Goal: Task Accomplishment & Management: Complete application form

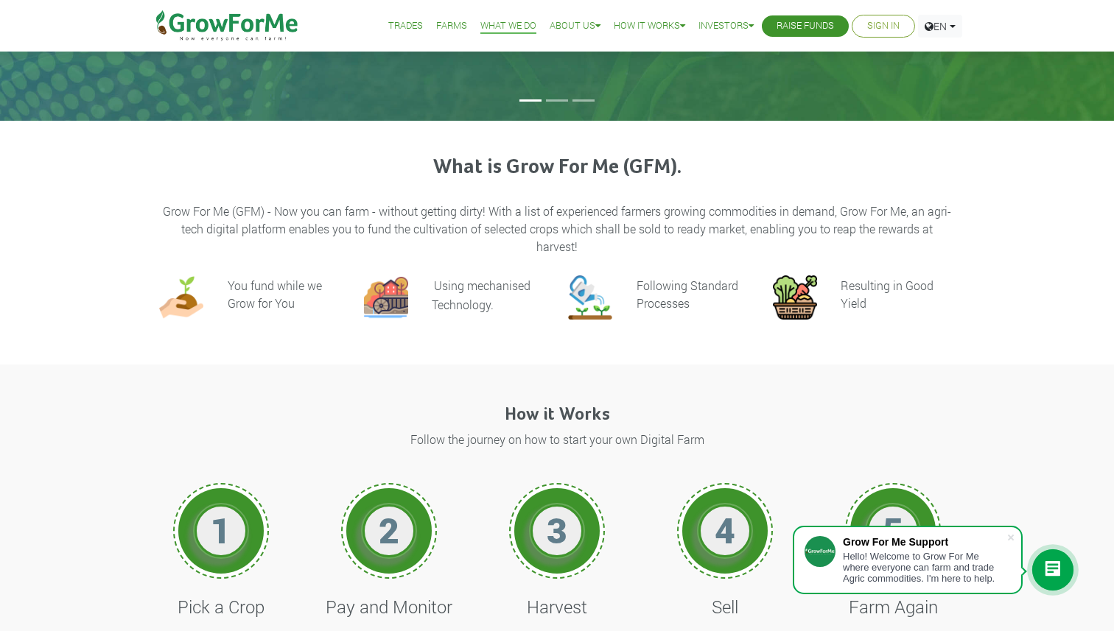
click at [876, 28] on link "Sign In" at bounding box center [883, 25] width 32 height 15
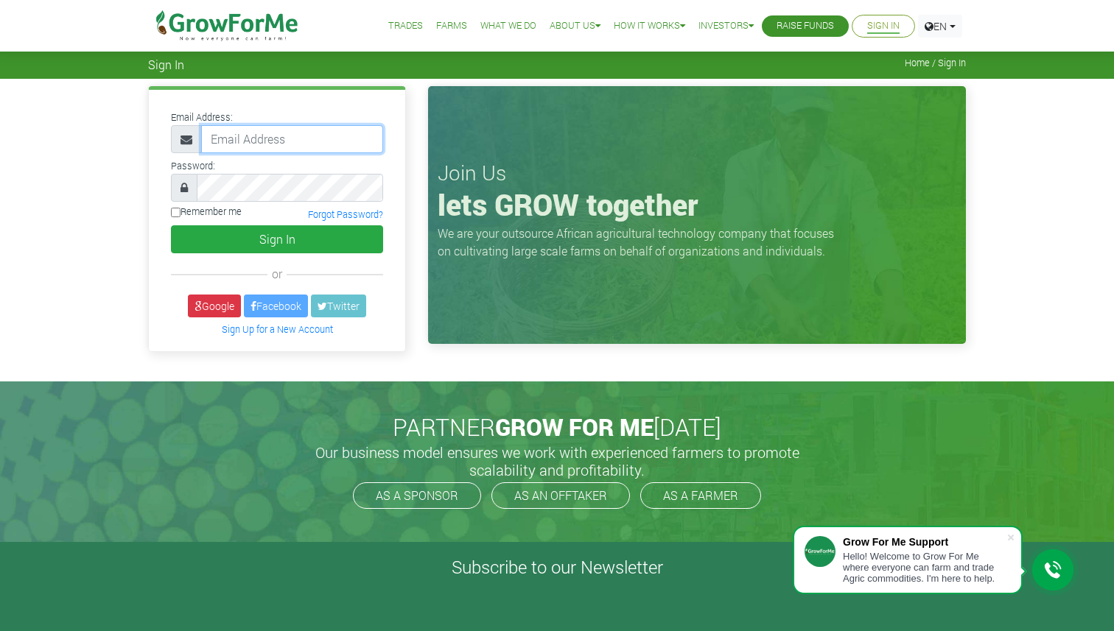
click at [247, 144] on input "email" at bounding box center [292, 139] width 182 height 28
type input "chrissiechinebuah@gmail.com"
click at [207, 210] on label "Remember me" at bounding box center [206, 212] width 71 height 14
click at [180, 210] on input "Remember me" at bounding box center [176, 213] width 10 height 10
checkbox input "true"
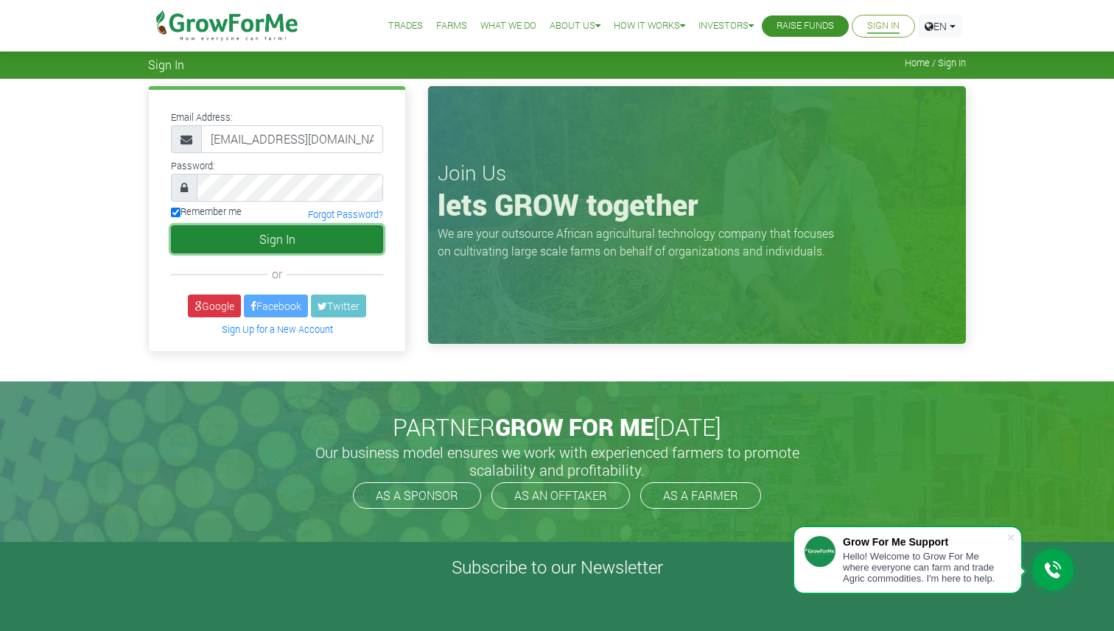
click at [244, 230] on button "Sign In" at bounding box center [277, 239] width 212 height 28
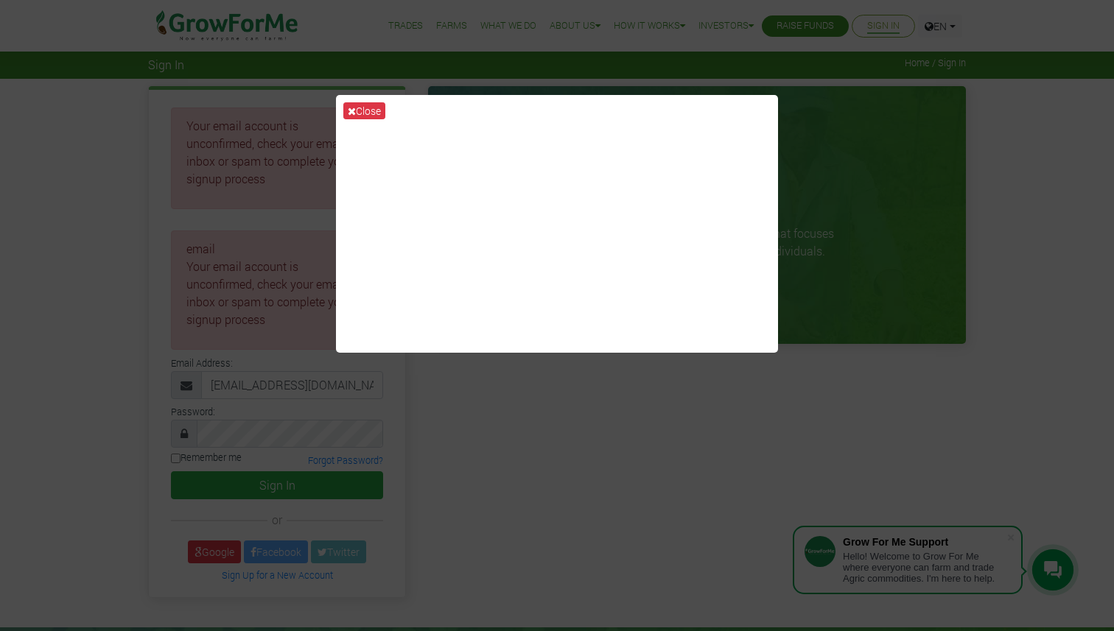
click at [1000, 130] on div "Close" at bounding box center [557, 315] width 1114 height 631
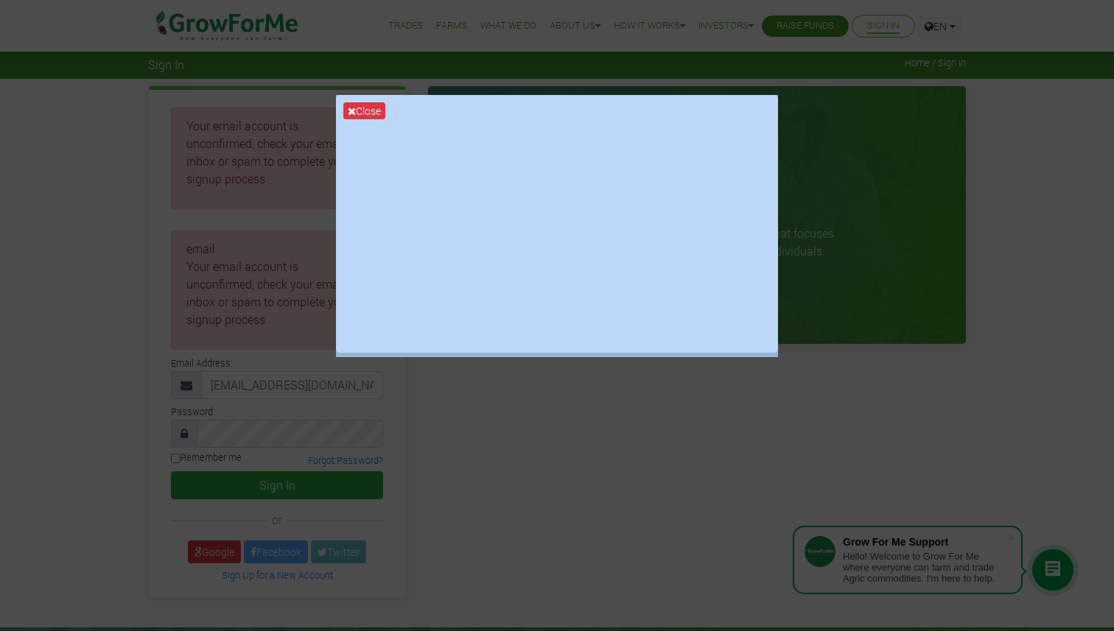
click at [1000, 130] on div "Close" at bounding box center [557, 315] width 1114 height 631
click at [364, 108] on button "Close" at bounding box center [364, 110] width 42 height 17
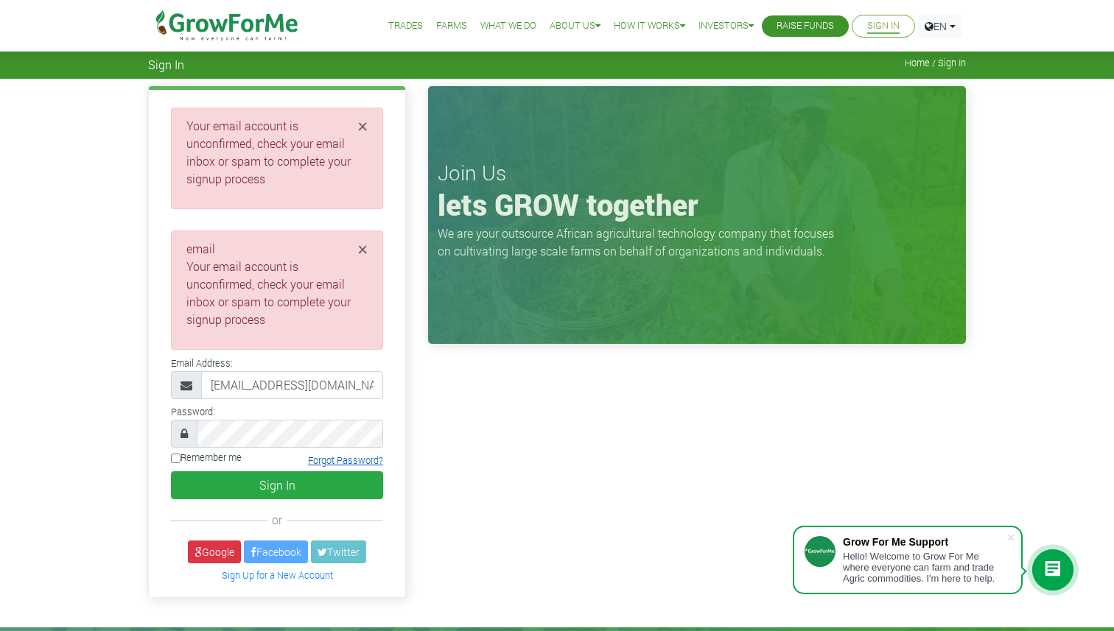
click at [345, 460] on link "Forgot Password?" at bounding box center [345, 461] width 75 height 12
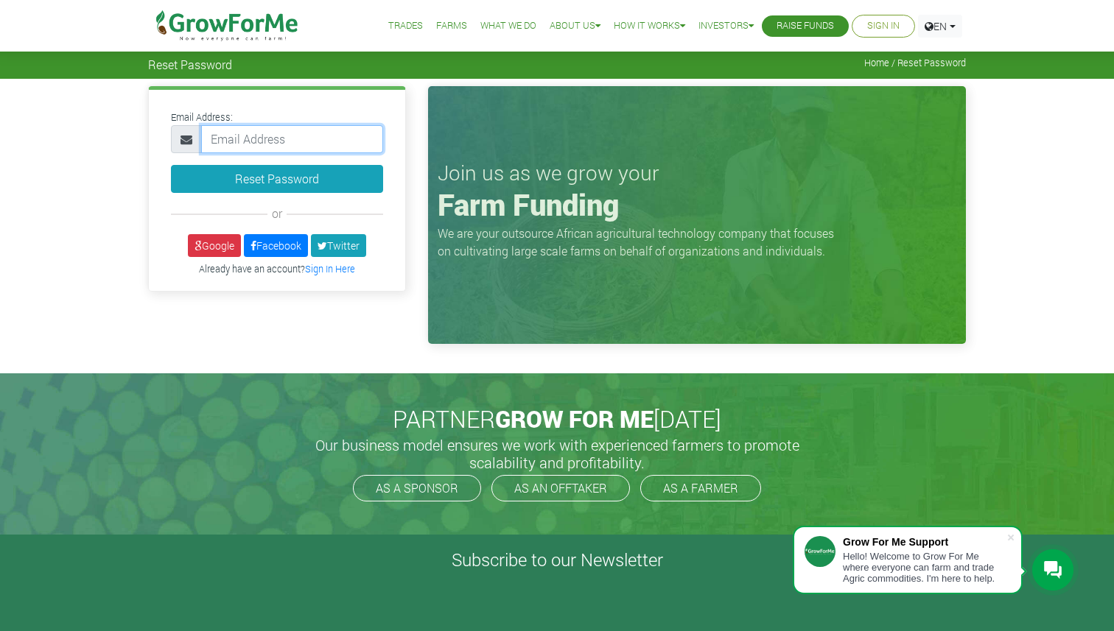
click at [256, 136] on input "email" at bounding box center [292, 139] width 182 height 28
type input "chrissiechinebuah@gmail.comChrissie7"
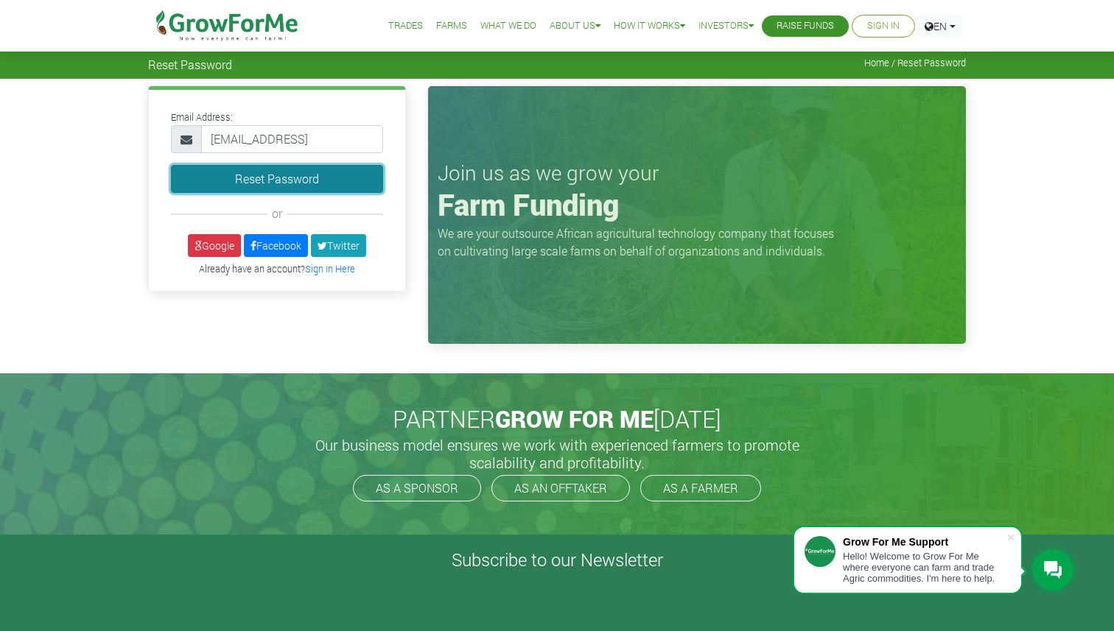
click at [285, 177] on button "Reset Password" at bounding box center [277, 179] width 212 height 28
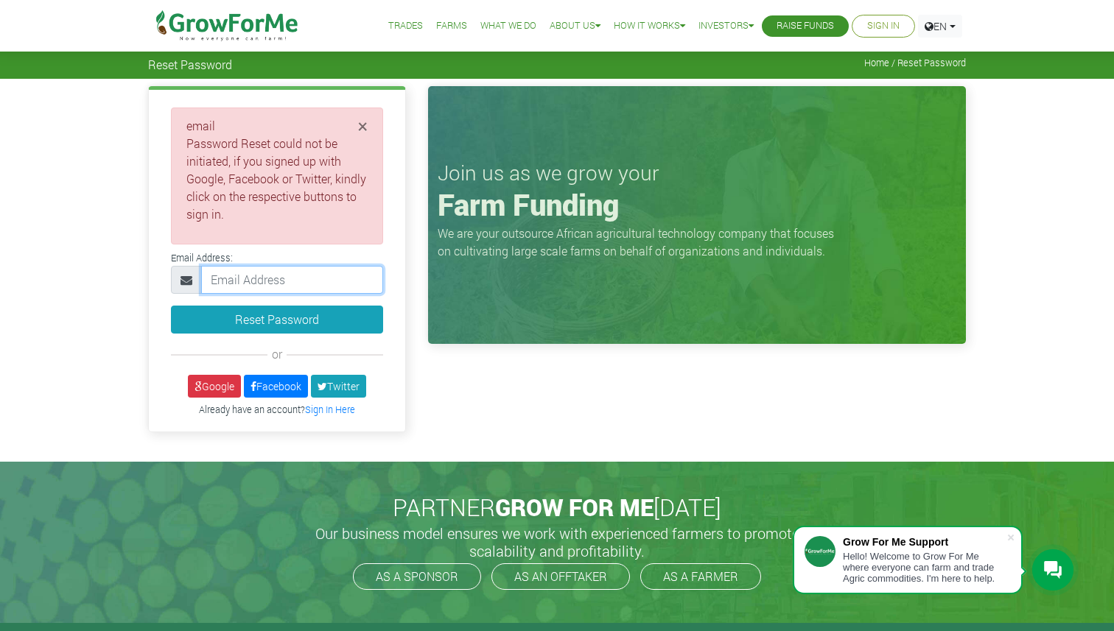
click at [251, 284] on input "email" at bounding box center [292, 280] width 182 height 28
click at [245, 290] on input "email" at bounding box center [292, 280] width 182 height 28
type input "chrissy7@bu.edu"
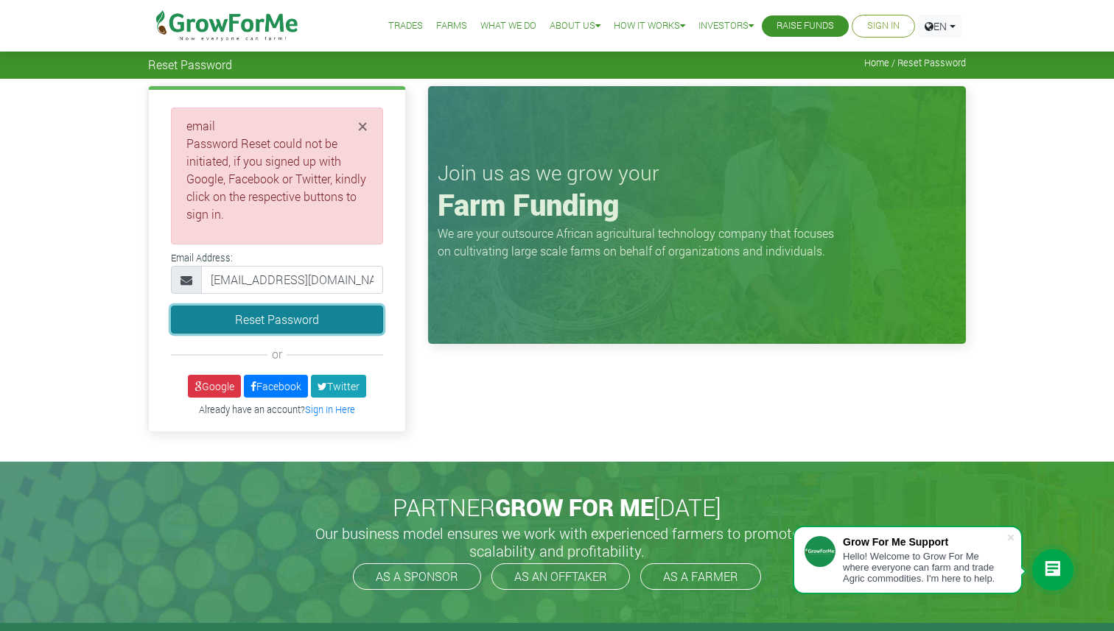
click at [234, 317] on button "Reset Password" at bounding box center [277, 320] width 212 height 28
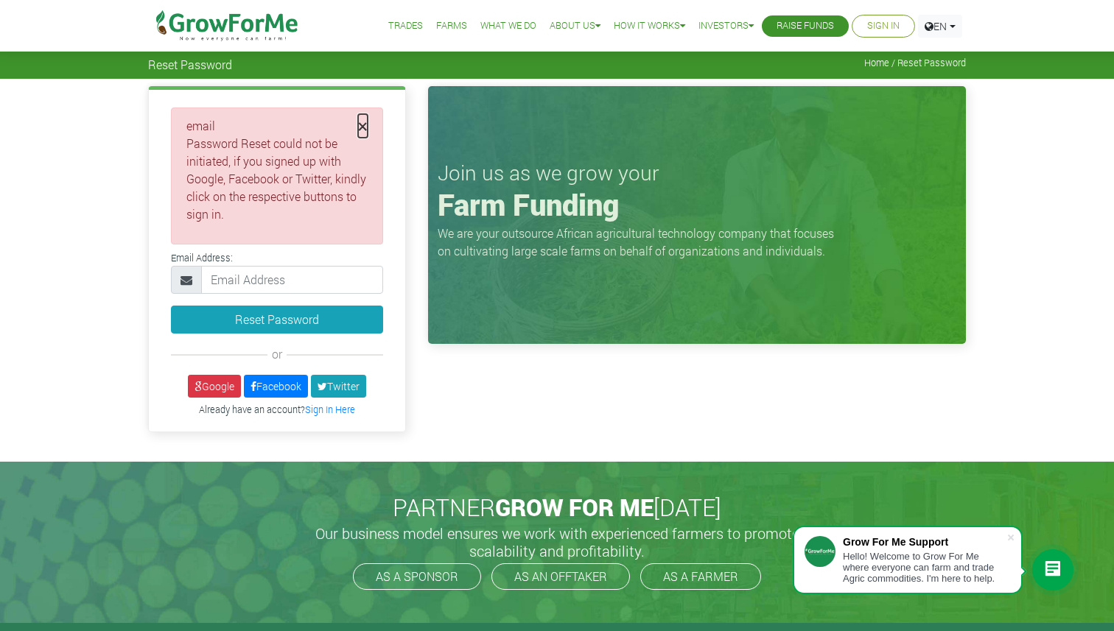
click at [362, 125] on span "×" at bounding box center [363, 126] width 10 height 24
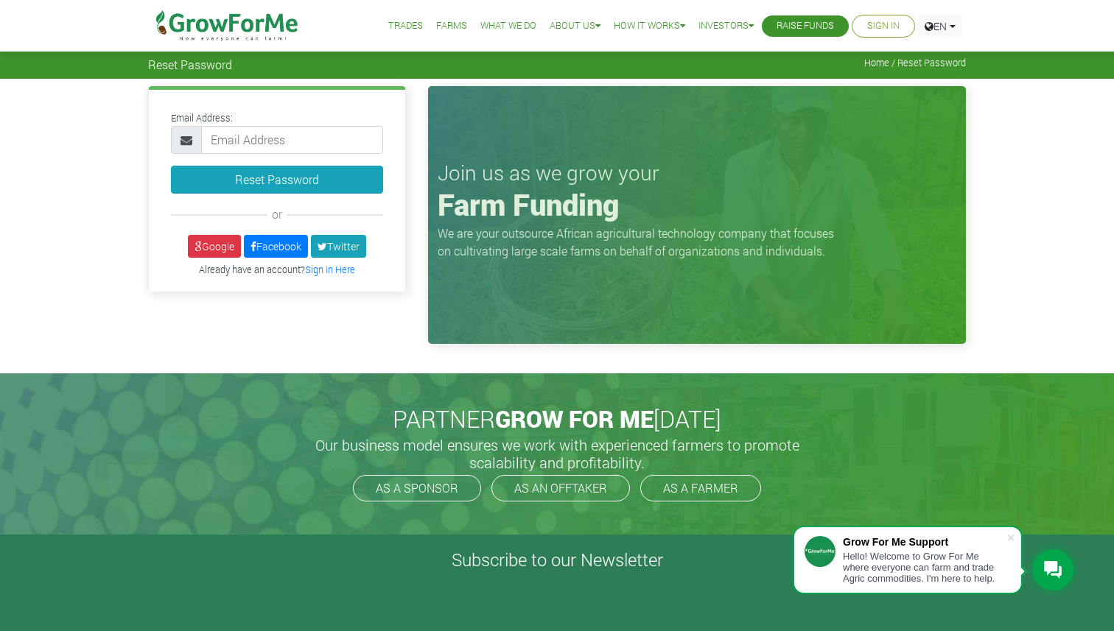
click at [882, 18] on link "Sign In" at bounding box center [883, 25] width 32 height 15
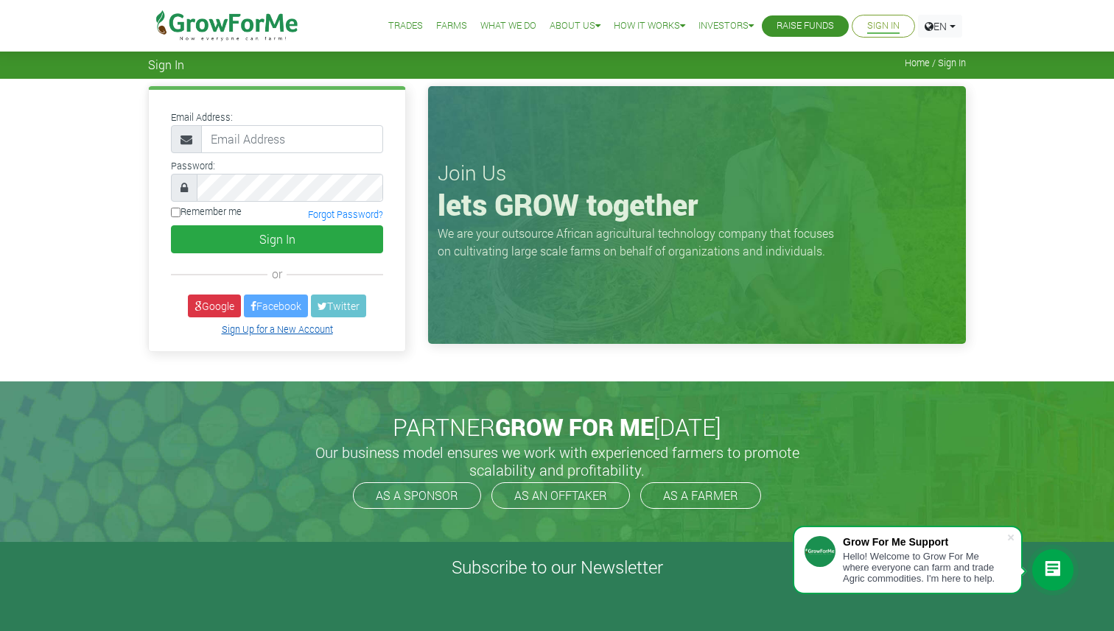
click at [250, 326] on link "Sign Up for a New Account" at bounding box center [277, 329] width 111 height 12
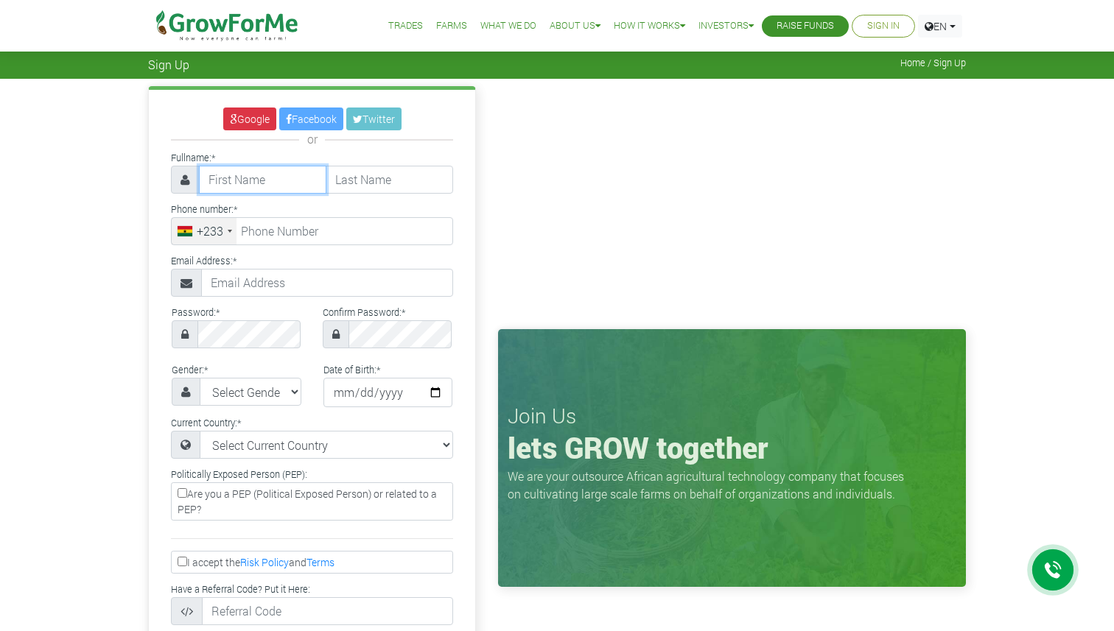
click at [284, 179] on input "text" at bounding box center [262, 180] width 127 height 28
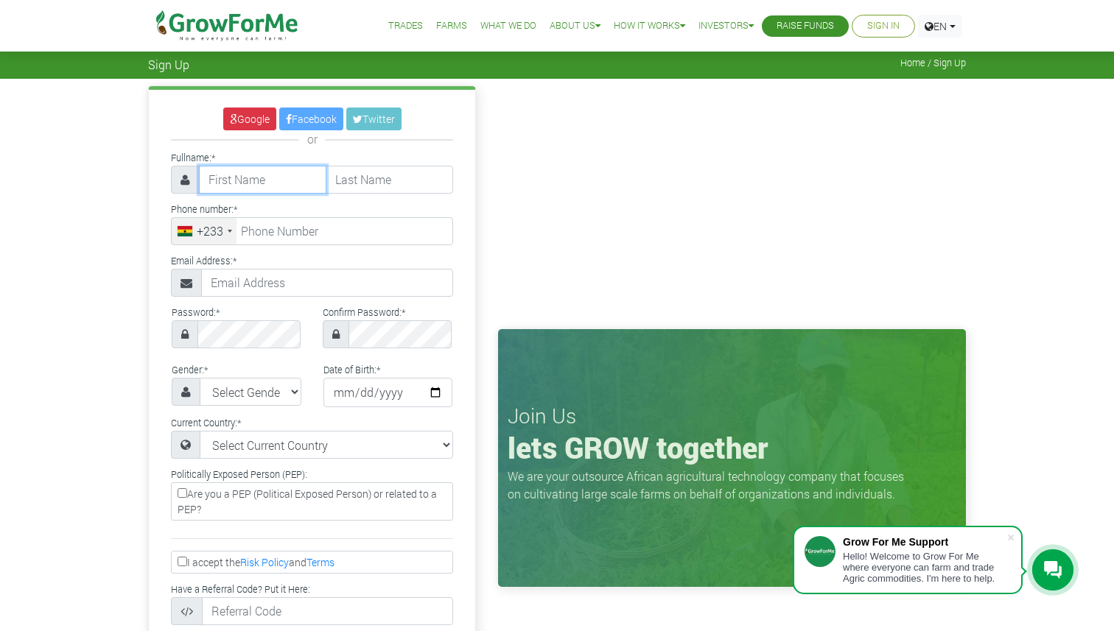
type input "[PERSON_NAME]"
type input "Chinebuah"
type input "0542177705"
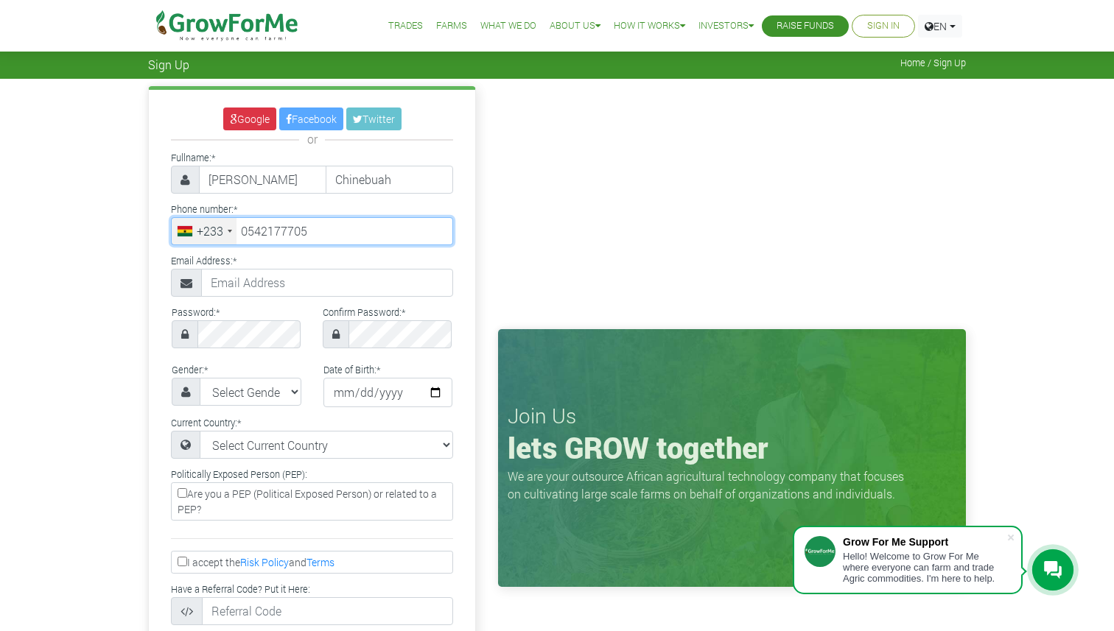
type input "[EMAIL_ADDRESS][DOMAIN_NAME]"
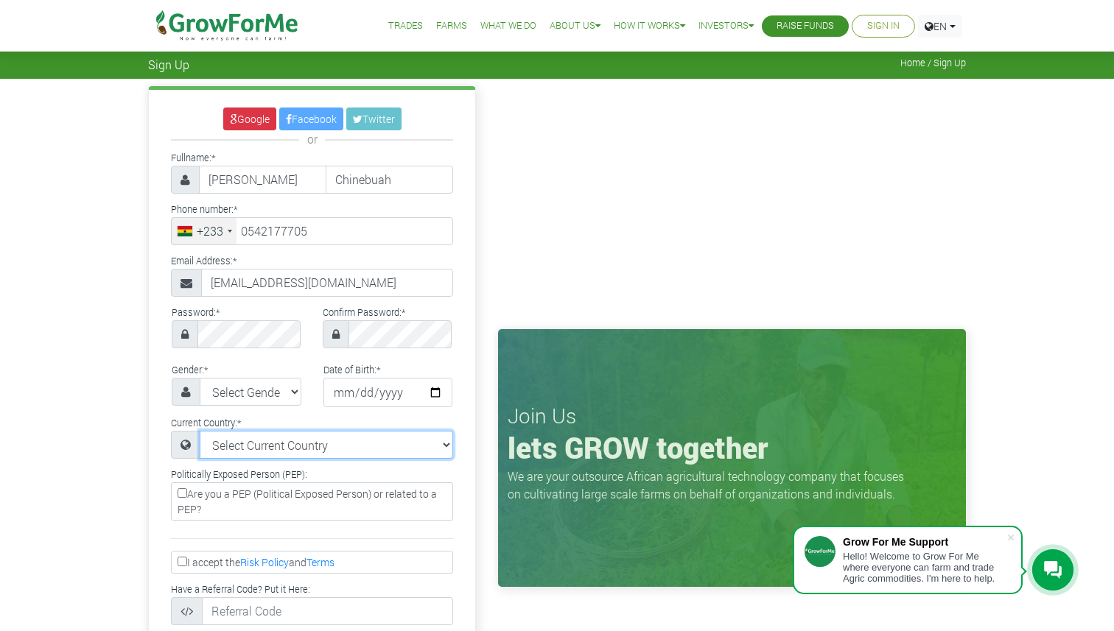
select select "[GEOGRAPHIC_DATA]"
type input "54 217 7705"
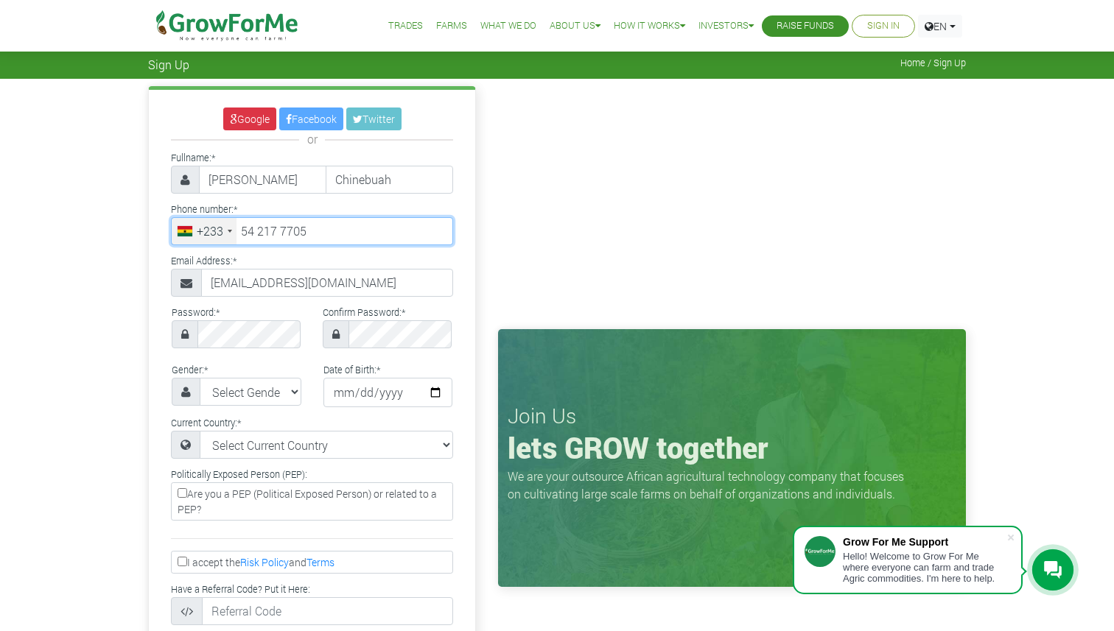
click at [287, 231] on input "54 217 7705" at bounding box center [312, 231] width 282 height 28
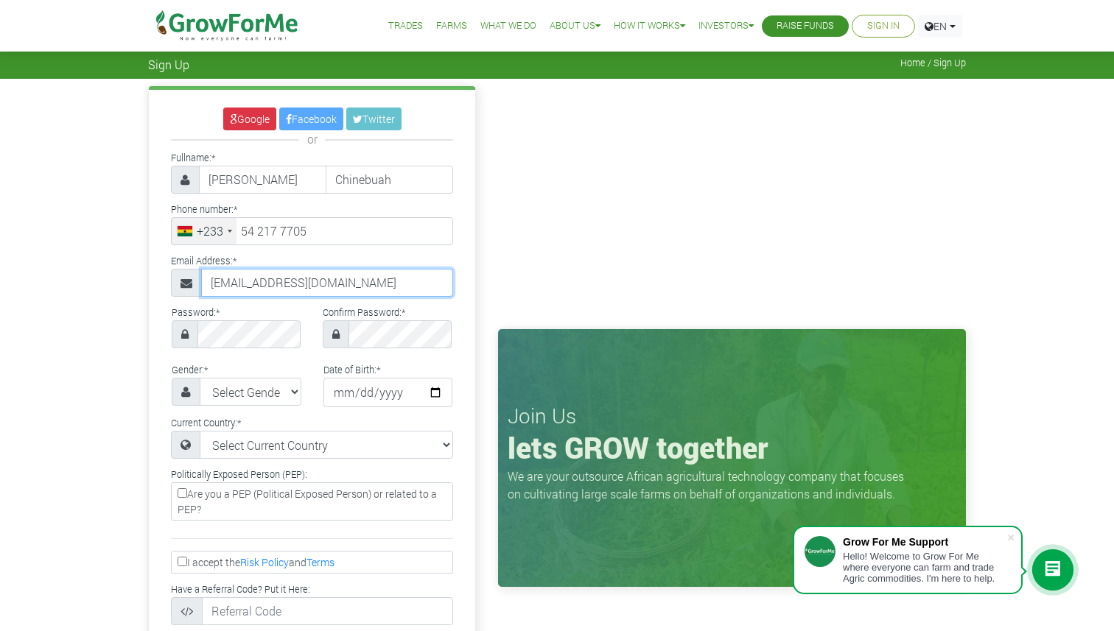
click at [214, 281] on input "[EMAIL_ADDRESS][DOMAIN_NAME]" at bounding box center [327, 283] width 252 height 28
type input "[EMAIL_ADDRESS][DOMAIN_NAME]"
click at [222, 387] on select "Select Gender [DEMOGRAPHIC_DATA] [DEMOGRAPHIC_DATA]" at bounding box center [251, 392] width 102 height 28
select select "[DEMOGRAPHIC_DATA]"
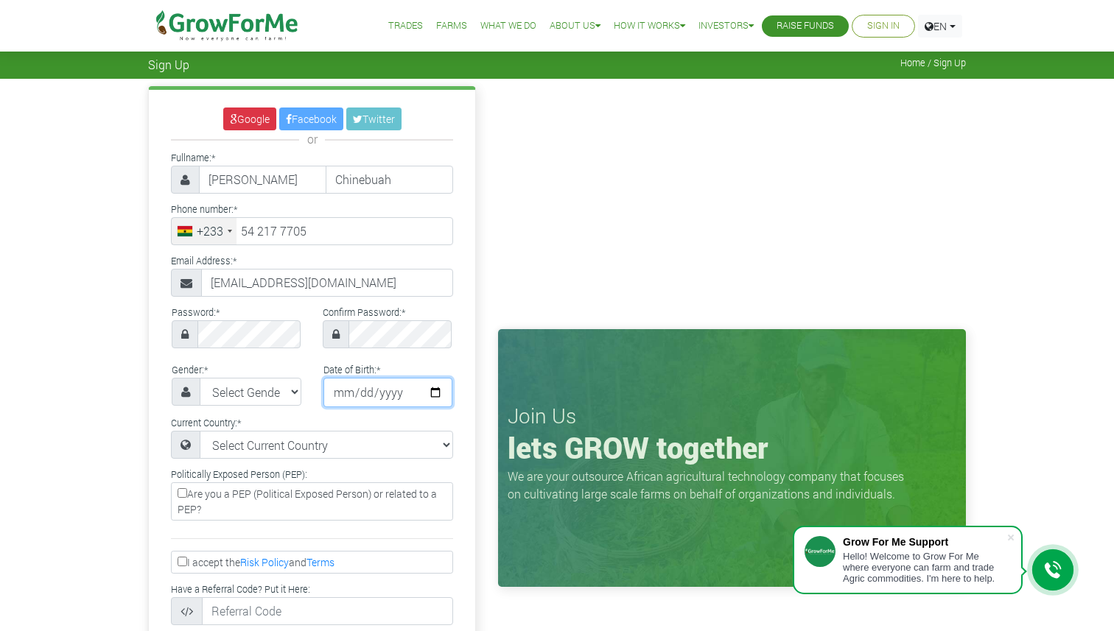
click at [373, 390] on input "date" at bounding box center [388, 392] width 130 height 29
type input "[DATE]"
click at [341, 389] on input "[DATE]" at bounding box center [388, 392] width 130 height 29
type input "[DATE]"
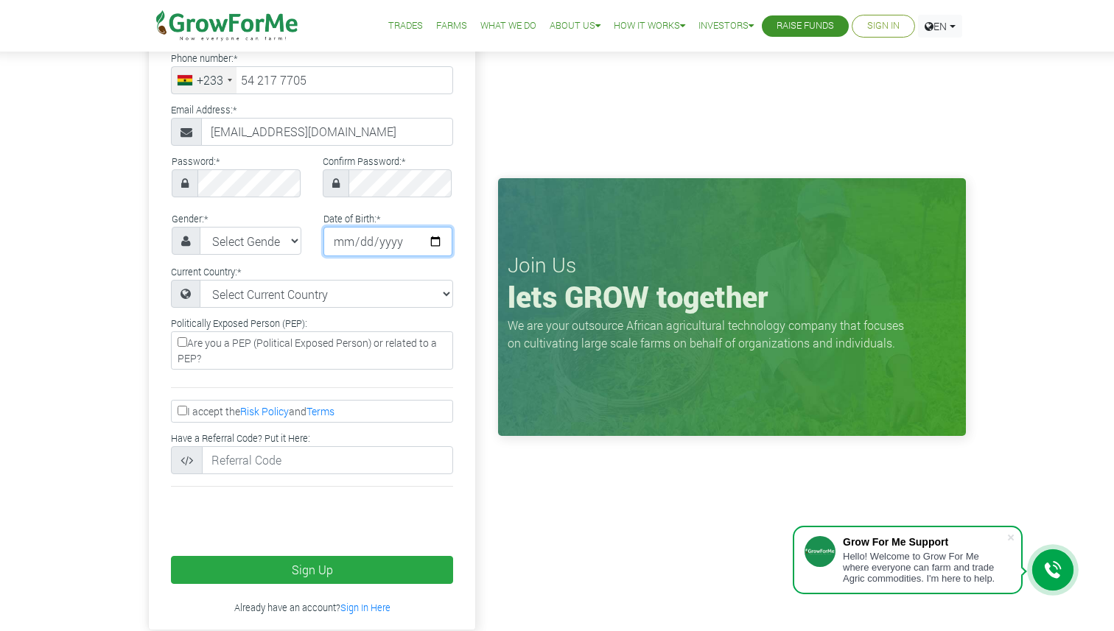
scroll to position [158, 0]
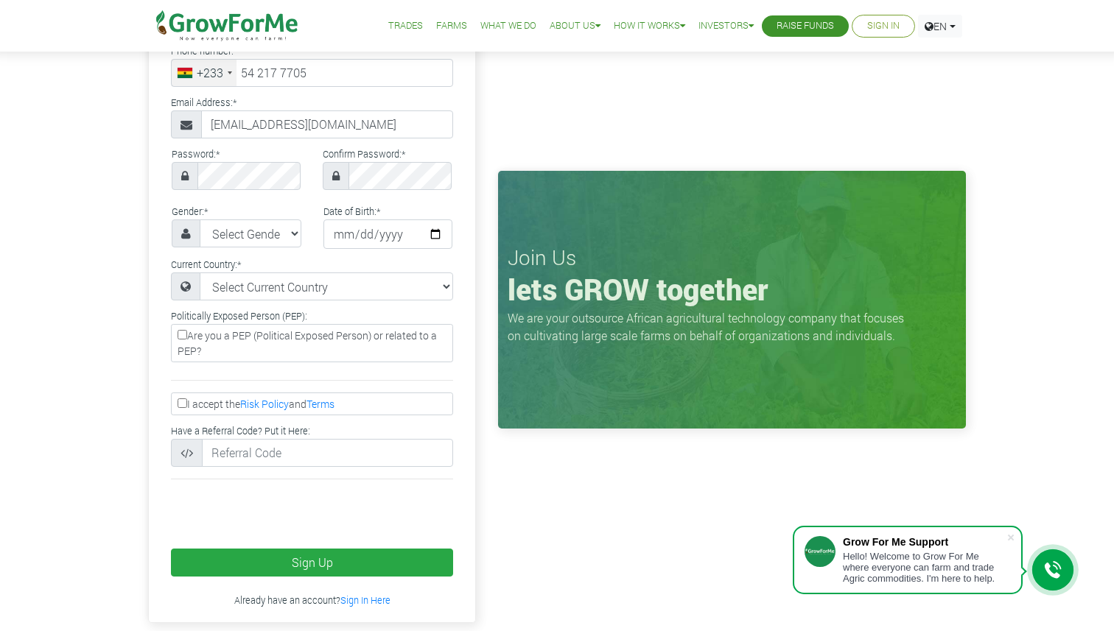
click at [183, 405] on input "I accept the Risk Policy and Terms" at bounding box center [183, 404] width 10 height 10
checkbox input "true"
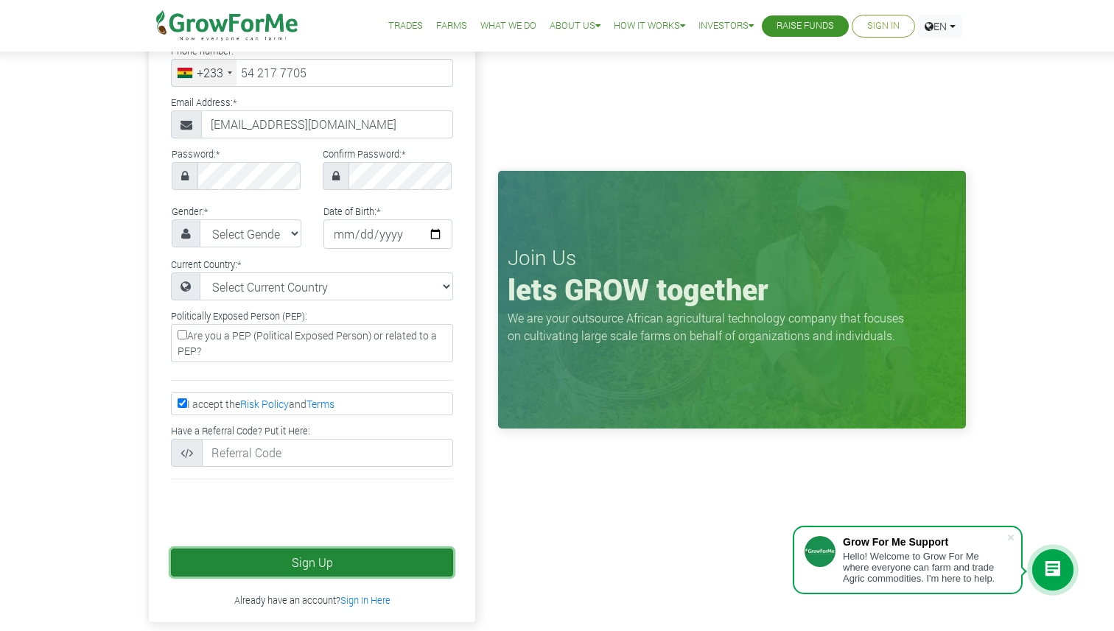
click at [311, 562] on button "Sign Up" at bounding box center [312, 563] width 282 height 28
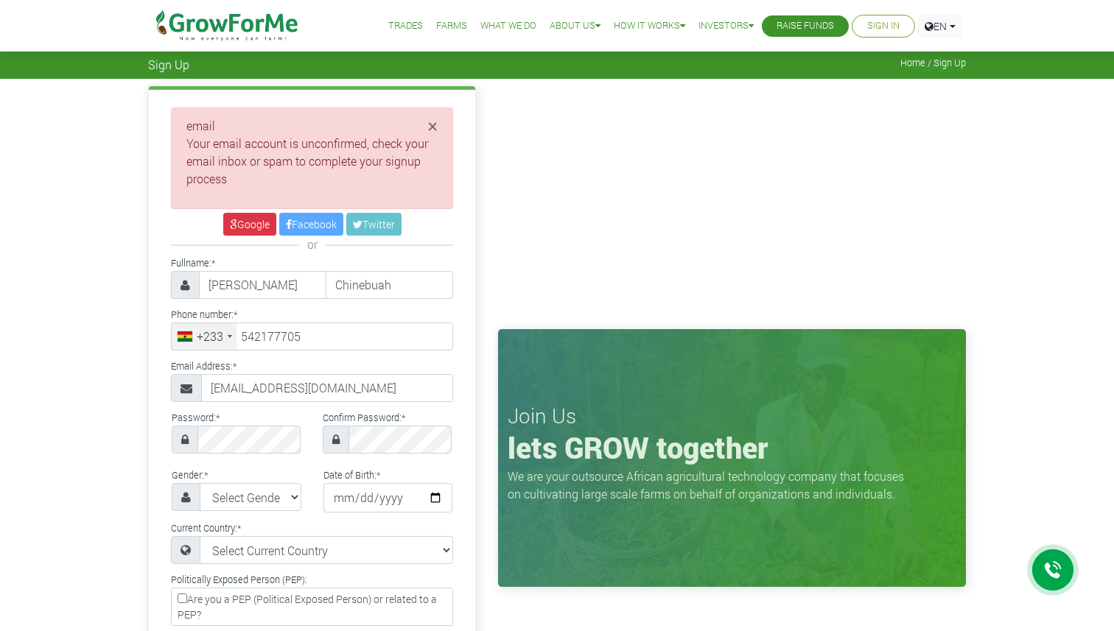
type input "54 217 7705"
